Goal: Task Accomplishment & Management: Use online tool/utility

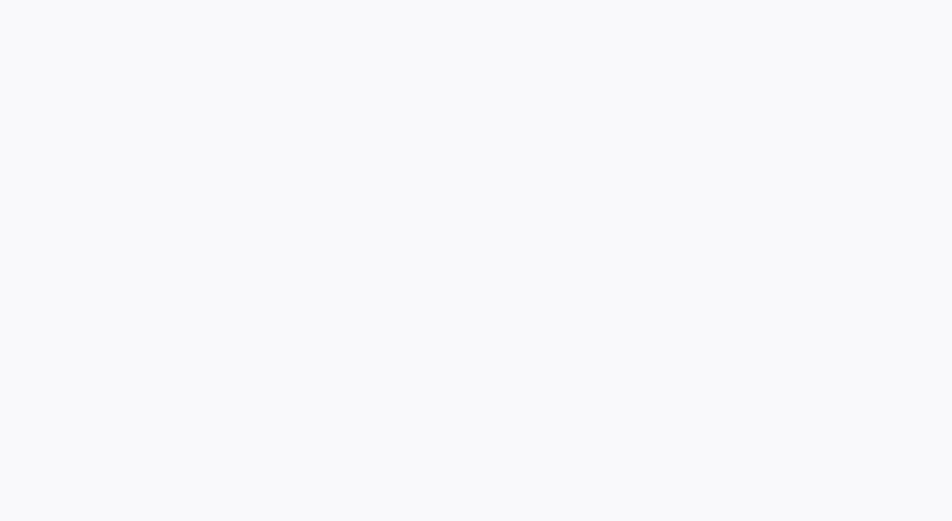
click at [921, 265] on div at bounding box center [476, 260] width 952 height 521
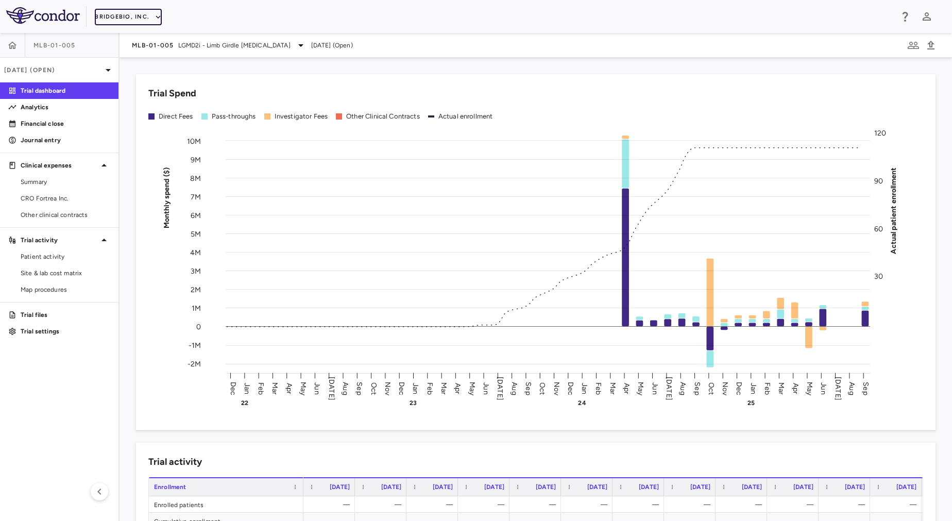
click at [142, 23] on button "BridgeBio, Inc." at bounding box center [128, 17] width 67 height 16
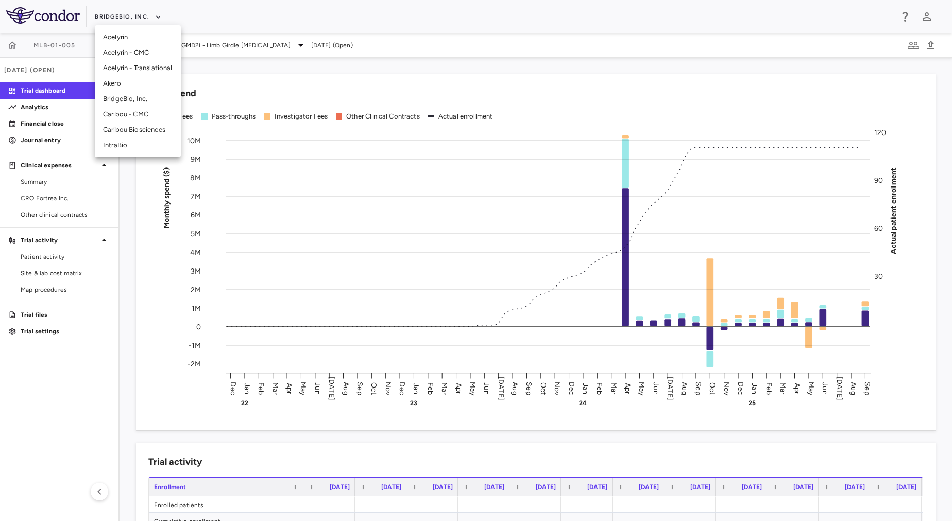
click at [115, 83] on li "Akero" at bounding box center [138, 83] width 86 height 15
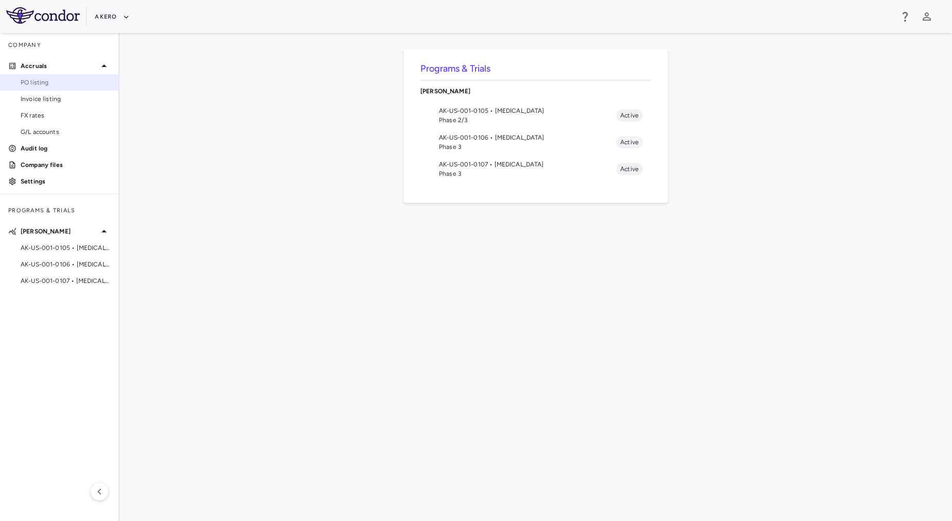
click at [63, 83] on span "PO listing" at bounding box center [66, 82] width 90 height 9
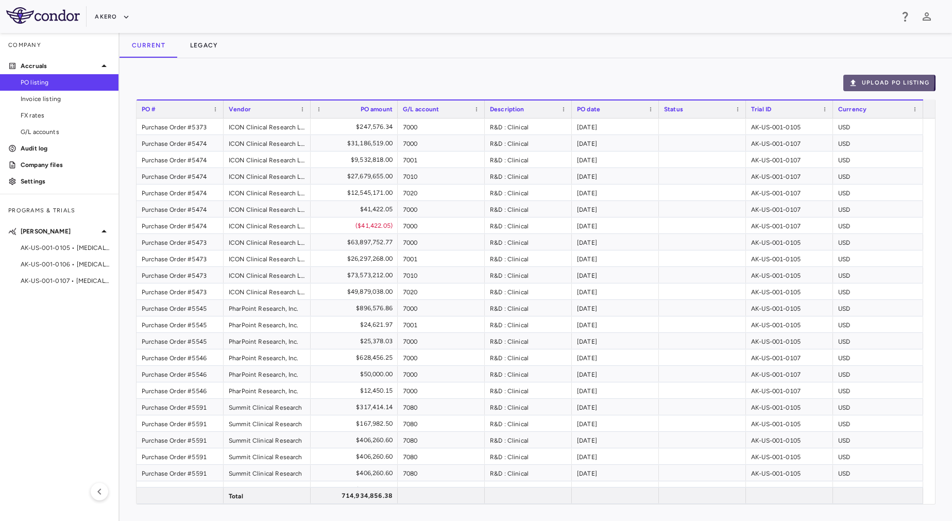
click at [863, 81] on button "Upload PO Listing" at bounding box center [889, 83] width 92 height 16
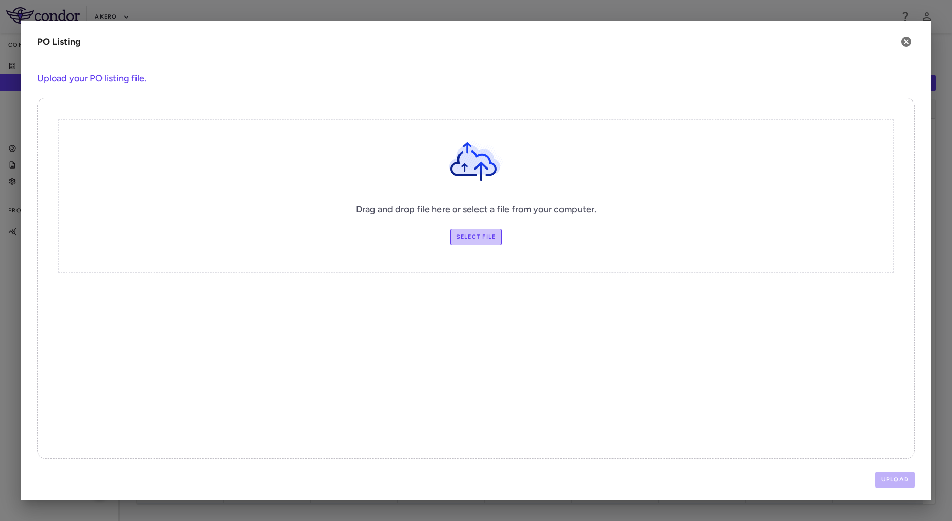
click at [485, 234] on label "Select file" at bounding box center [476, 237] width 52 height 16
click at [0, 0] on input "Select file" at bounding box center [0, 0] width 0 height 0
click at [482, 242] on label "Select file" at bounding box center [476, 237] width 52 height 16
click at [0, 0] on input "Select file" at bounding box center [0, 0] width 0 height 0
click at [895, 475] on button "Upload" at bounding box center [895, 479] width 40 height 16
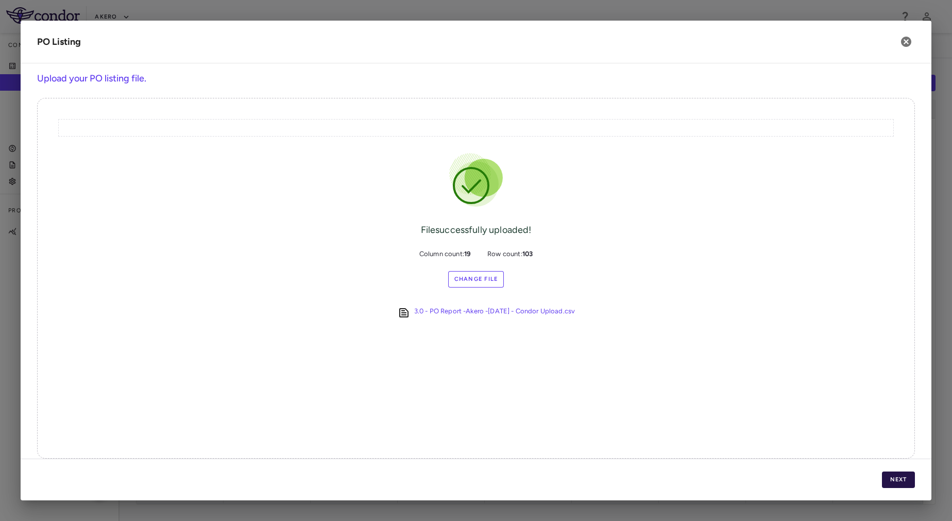
click at [890, 479] on button "Next" at bounding box center [898, 479] width 33 height 16
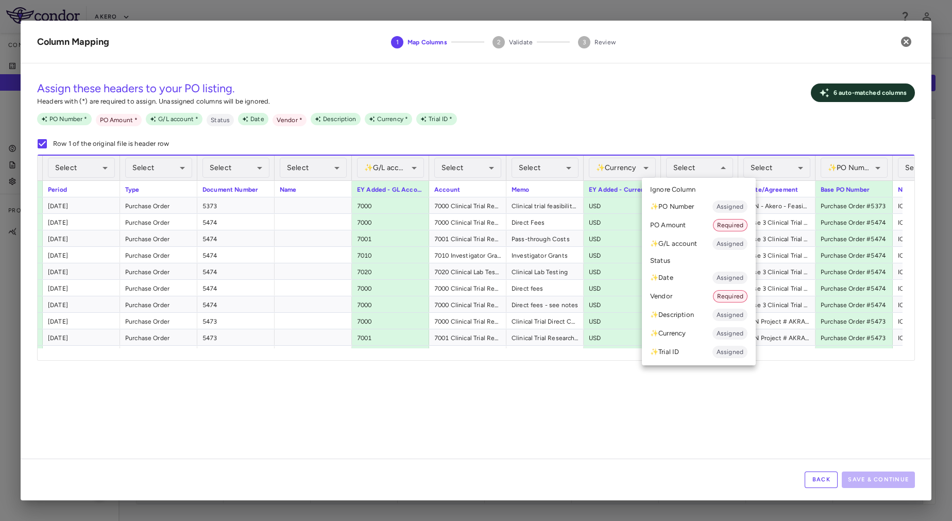
click at [693, 225] on li "PO Amount Required" at bounding box center [699, 225] width 114 height 19
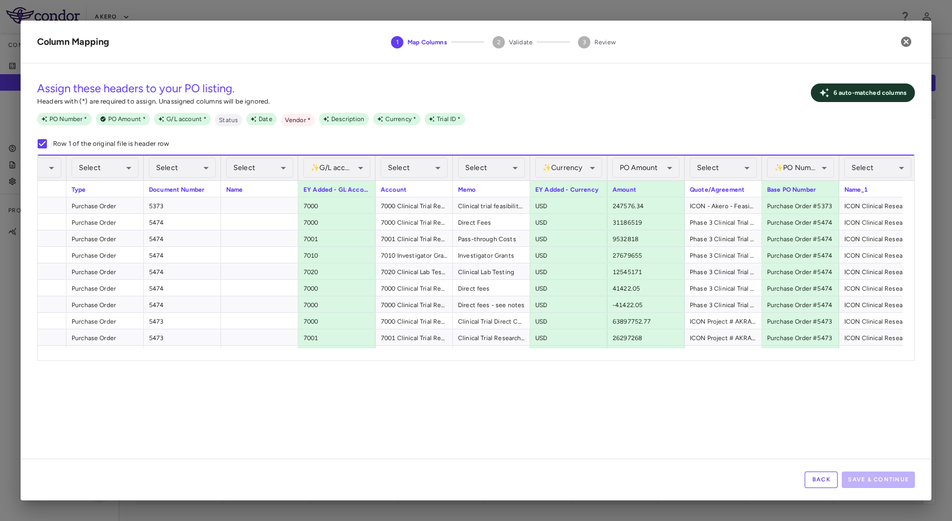
scroll to position [0, 211]
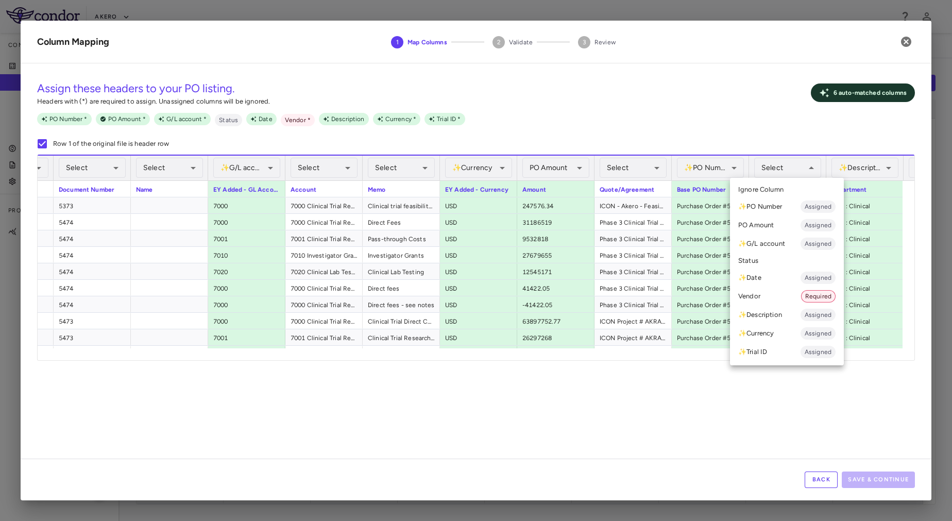
click at [762, 294] on li "Vendor Required" at bounding box center [787, 296] width 114 height 19
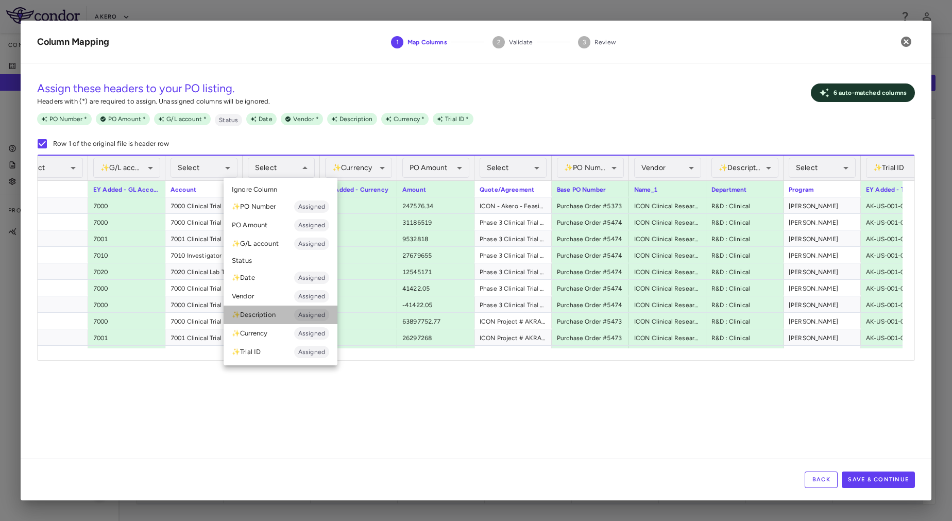
click at [263, 312] on li "✨ Description Assigned" at bounding box center [280, 314] width 114 height 19
click at [275, 316] on li "✨ Description Assigned" at bounding box center [280, 314] width 114 height 19
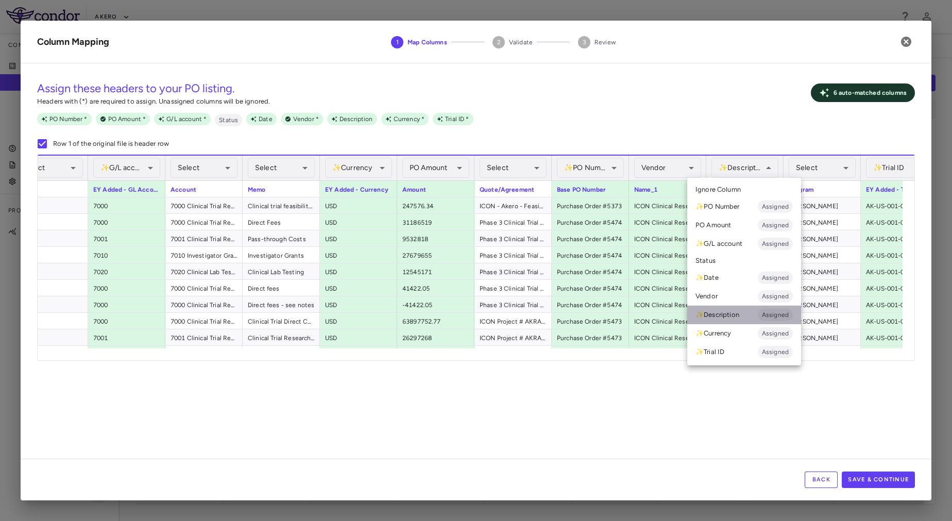
click at [745, 314] on li "✨ Description Assigned" at bounding box center [744, 314] width 114 height 19
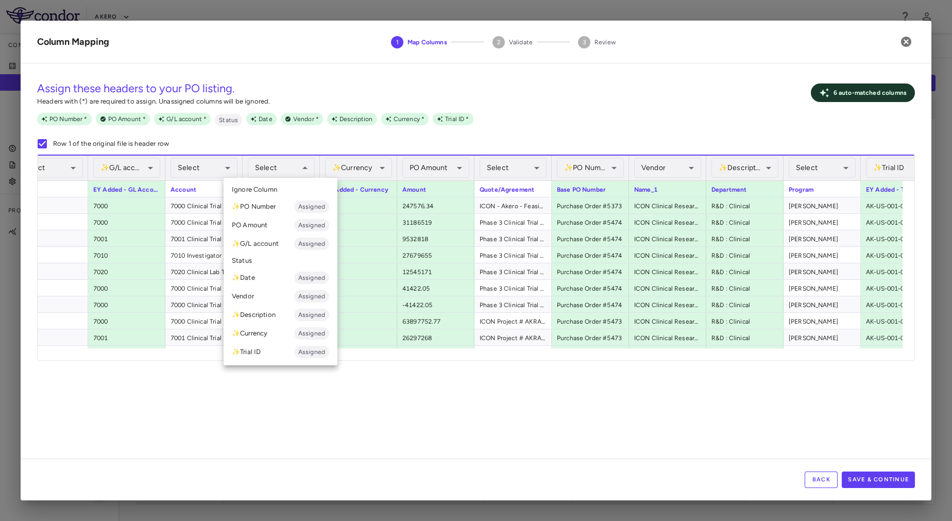
click at [295, 318] on li "✨ Description Assigned" at bounding box center [280, 314] width 114 height 19
click at [282, 315] on li "✨ Description Assigned" at bounding box center [280, 314] width 114 height 19
click at [281, 309] on li "✨ Description Assigned" at bounding box center [280, 314] width 114 height 19
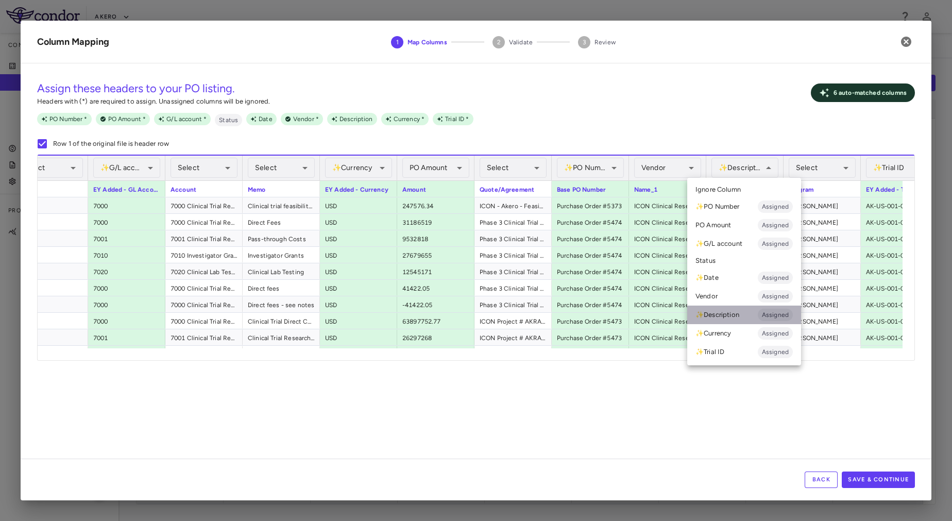
click at [713, 314] on li "✨ Description Assigned" at bounding box center [744, 314] width 114 height 19
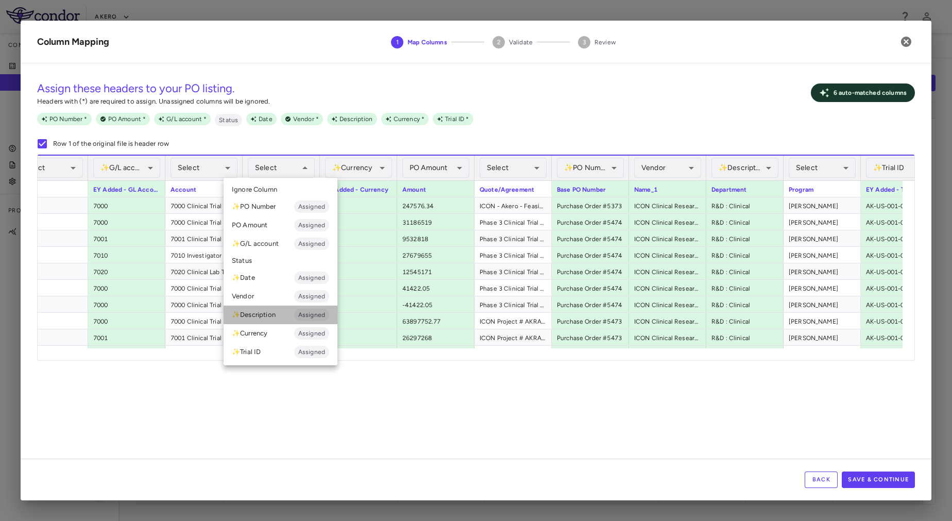
click at [296, 313] on li "✨ Description Assigned" at bounding box center [280, 314] width 114 height 19
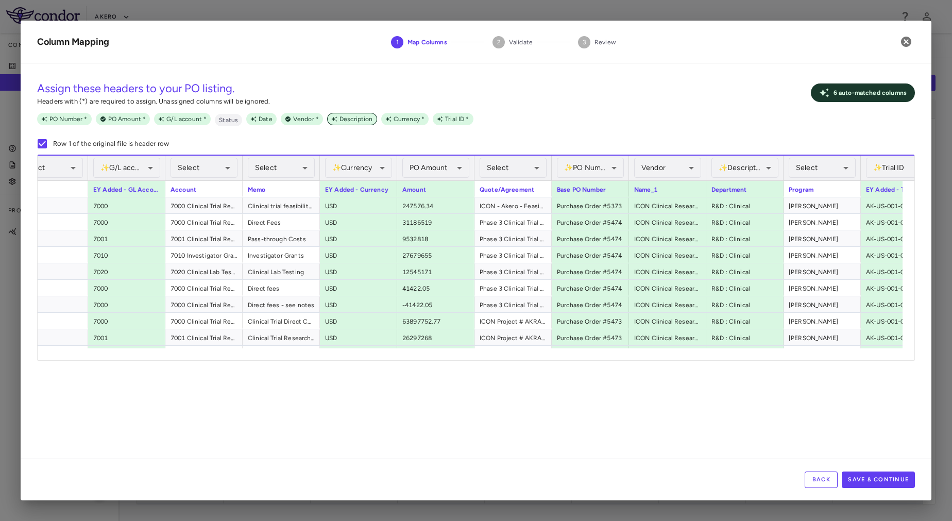
click at [339, 118] on span "Description" at bounding box center [356, 118] width 42 height 9
click at [331, 118] on icon at bounding box center [334, 119] width 6 height 6
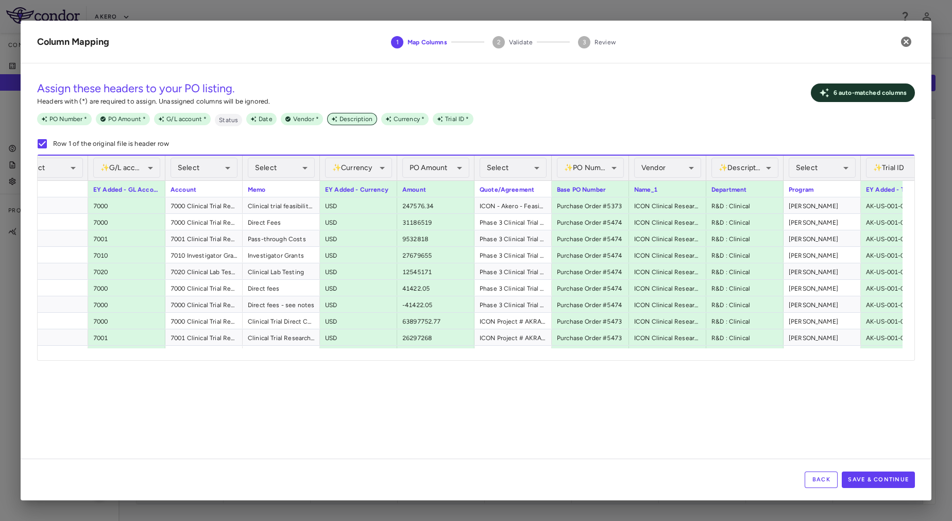
click at [331, 118] on icon at bounding box center [334, 119] width 6 height 6
click at [347, 119] on span "Description" at bounding box center [356, 118] width 42 height 9
click at [344, 122] on span "Description" at bounding box center [356, 118] width 42 height 9
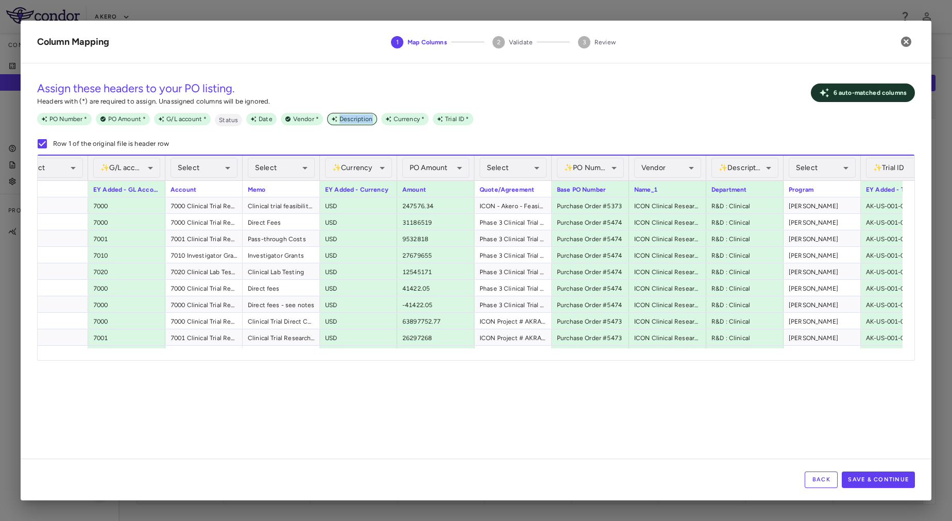
click at [344, 122] on span "Description" at bounding box center [356, 118] width 42 height 9
click at [891, 479] on button "Save & Continue" at bounding box center [877, 479] width 73 height 16
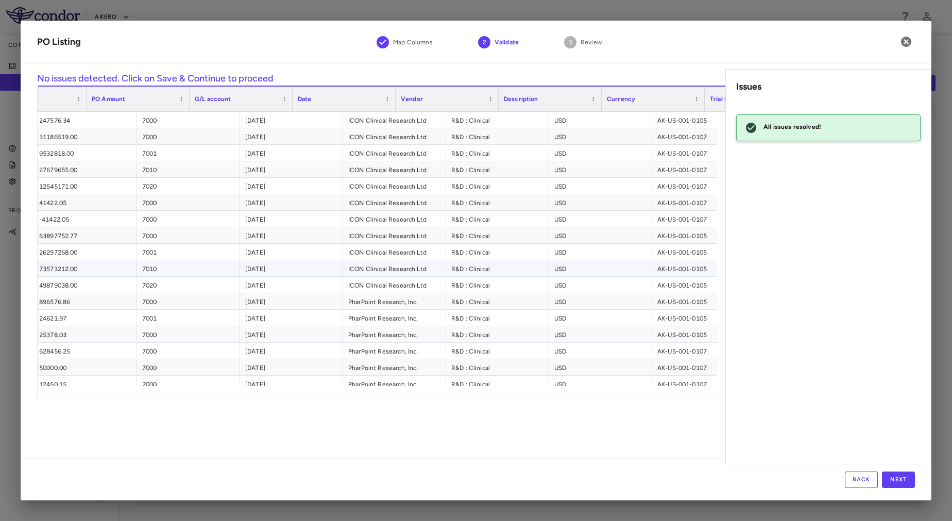
scroll to position [0, 148]
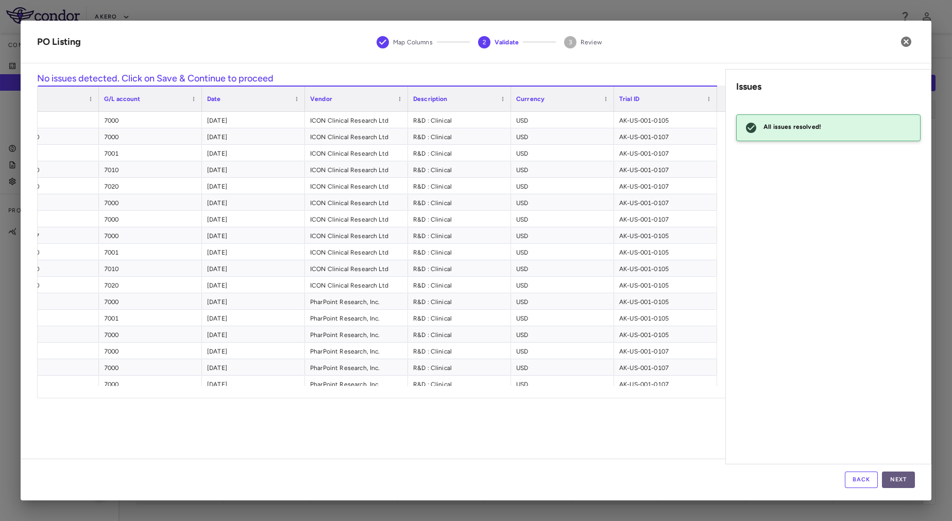
click at [902, 479] on button "Next" at bounding box center [898, 479] width 33 height 16
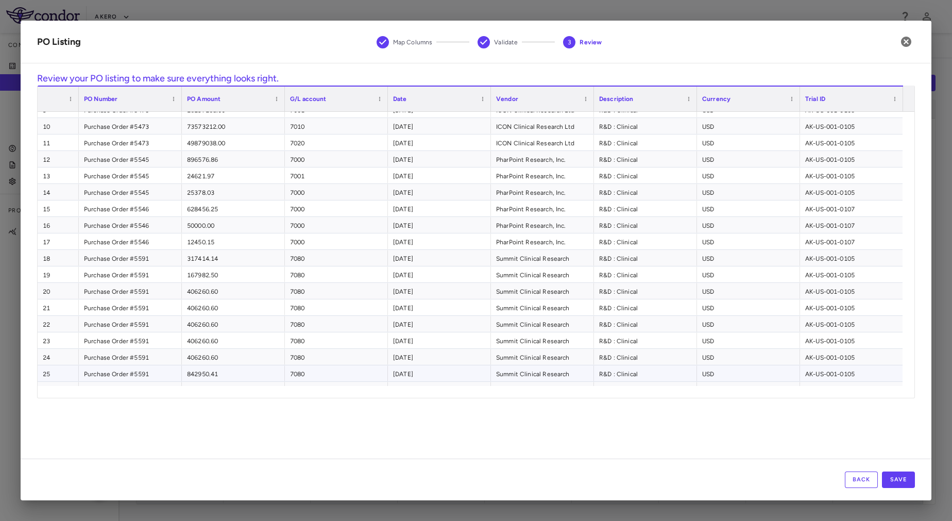
scroll to position [367, 0]
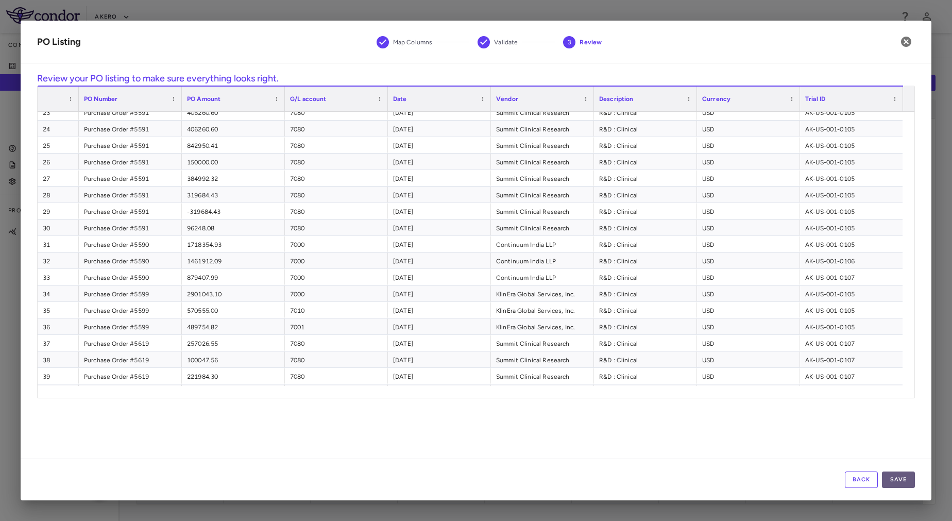
click at [903, 483] on button "Save" at bounding box center [898, 479] width 33 height 16
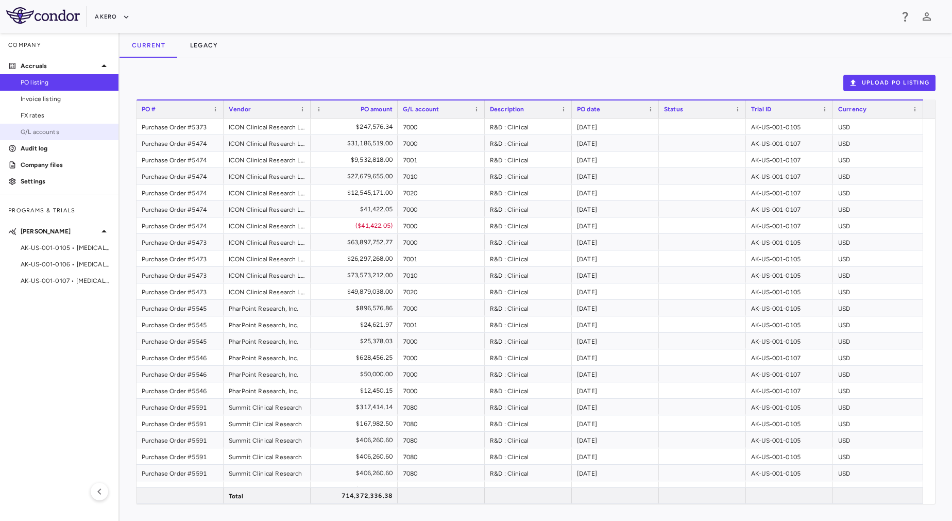
click at [60, 132] on span "G/L accounts" at bounding box center [66, 131] width 90 height 9
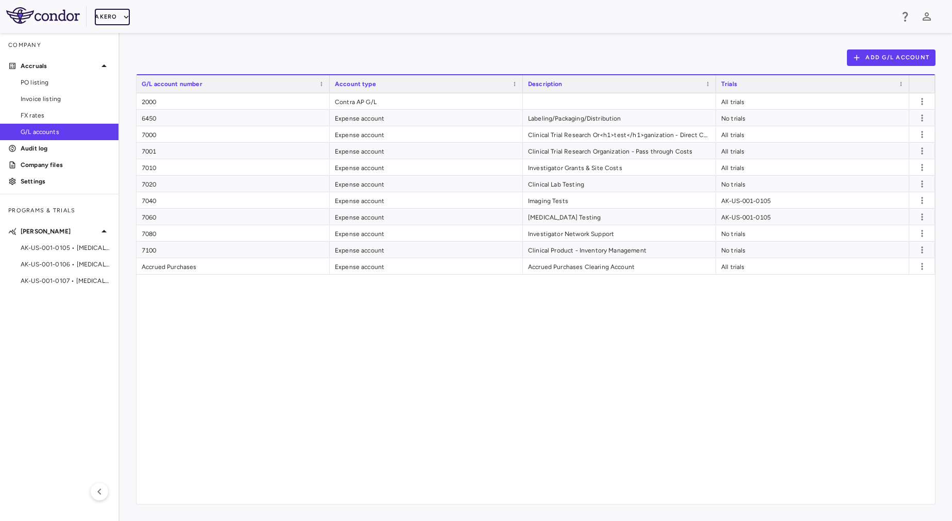
click at [101, 21] on button "Akero" at bounding box center [112, 17] width 34 height 16
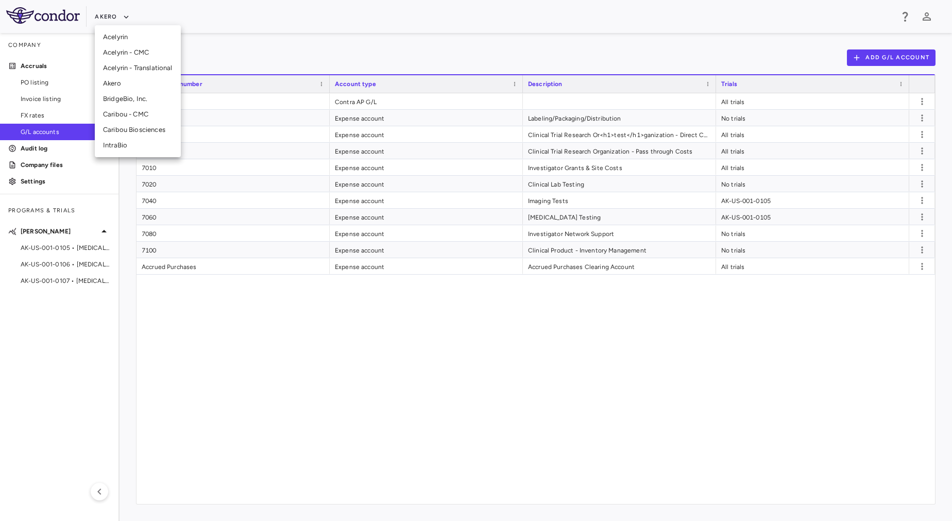
click at [124, 81] on li "Akero" at bounding box center [138, 83] width 86 height 15
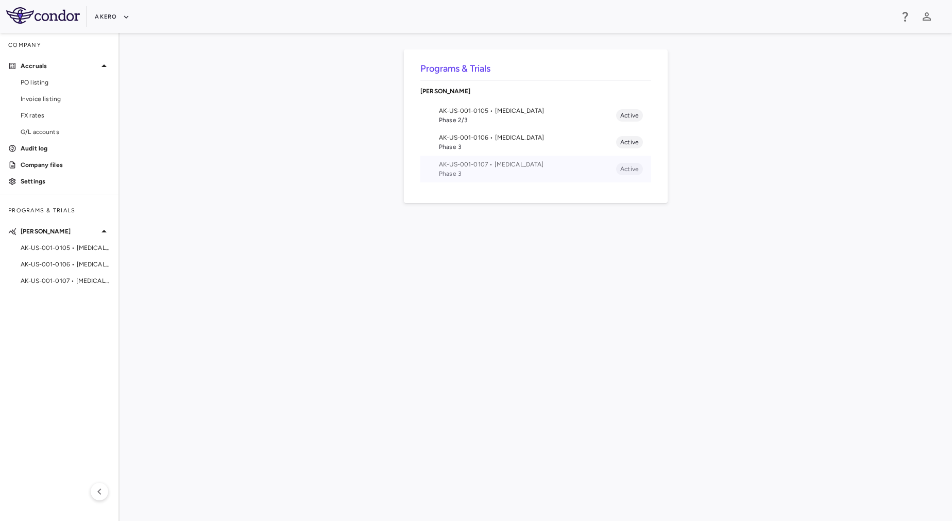
click at [505, 164] on span "AK-US-001-0107 • [MEDICAL_DATA]" at bounding box center [527, 164] width 177 height 9
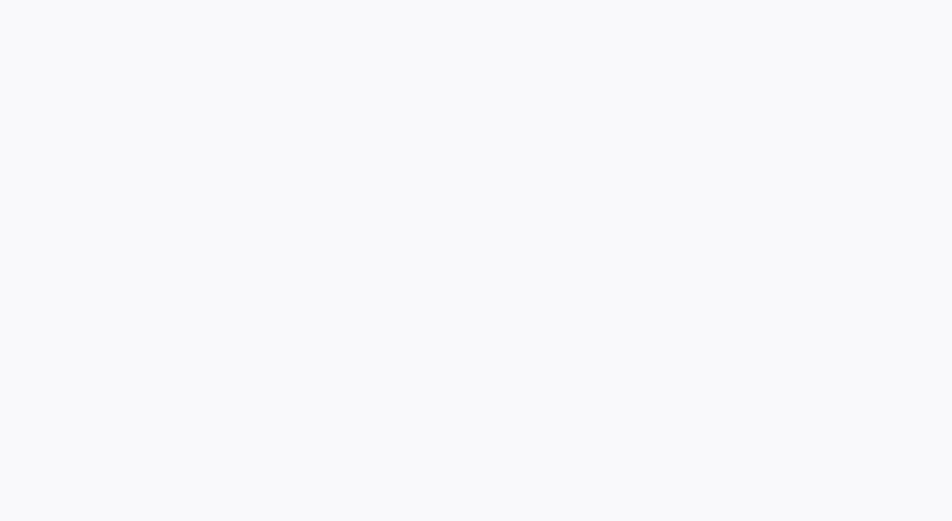
click at [505, 164] on div at bounding box center [476, 260] width 952 height 521
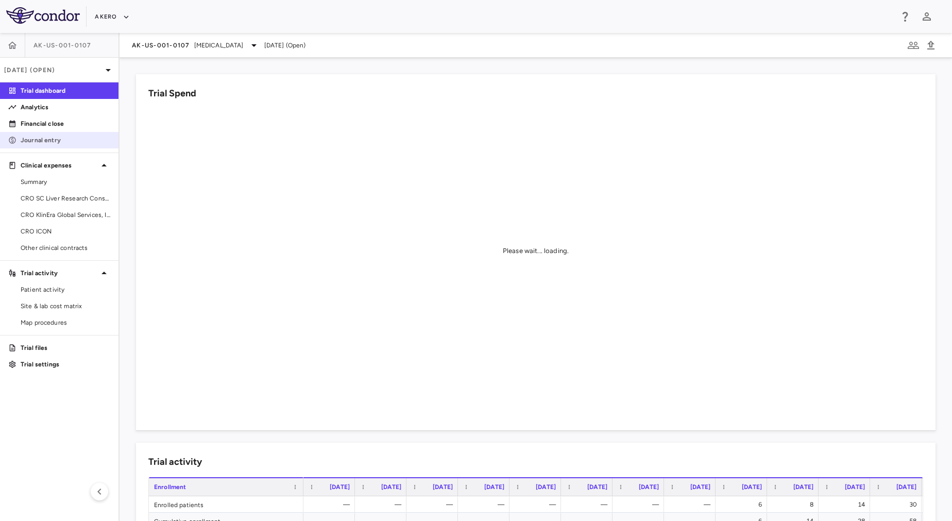
click at [90, 141] on p "Journal entry" at bounding box center [66, 139] width 90 height 9
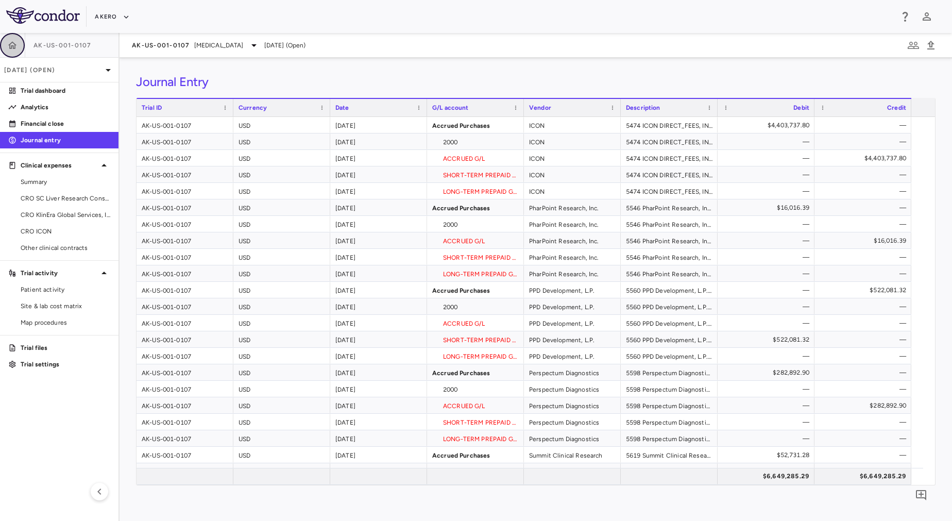
click at [19, 51] on button "button" at bounding box center [12, 45] width 25 height 25
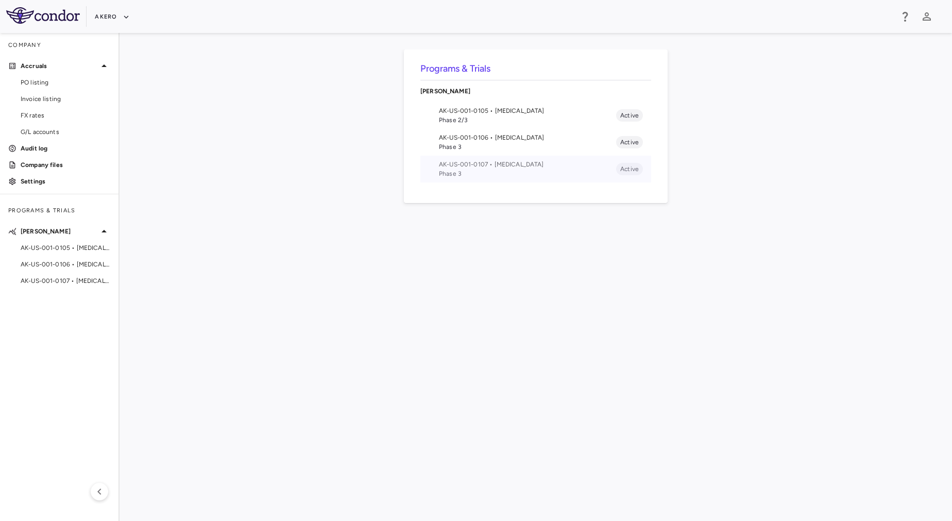
click at [466, 172] on span "Phase 3" at bounding box center [527, 173] width 177 height 9
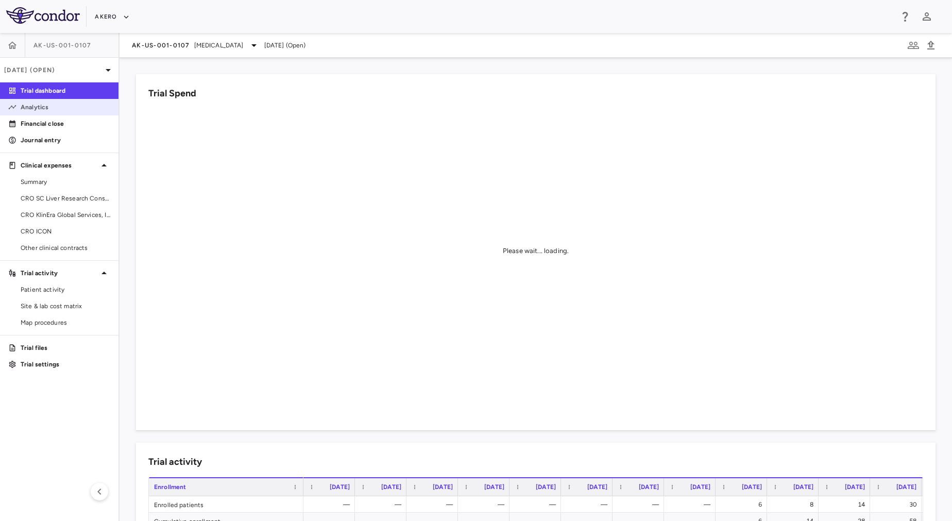
click at [15, 105] on icon at bounding box center [12, 107] width 8 height 8
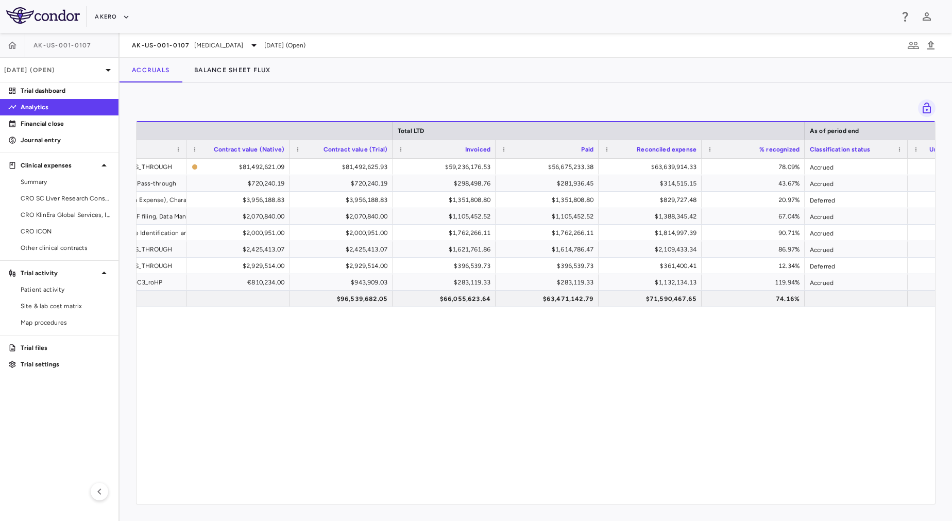
scroll to position [0, 499]
